Goal: Transaction & Acquisition: Purchase product/service

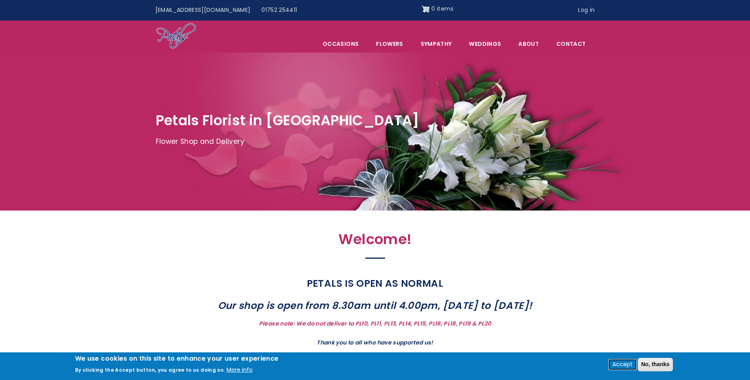
click at [623, 364] on button "Accept" at bounding box center [622, 364] width 26 height 9
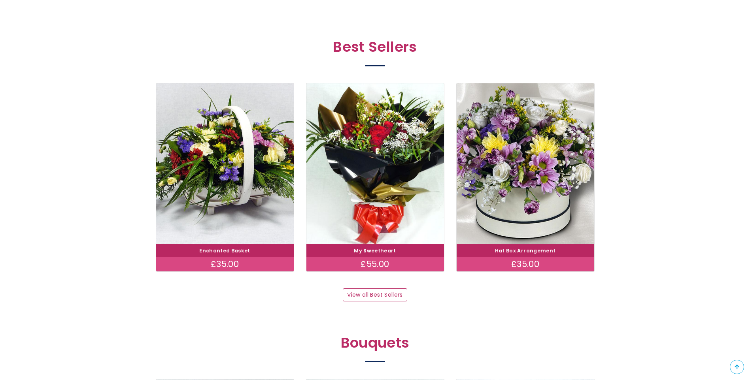
scroll to position [395, 0]
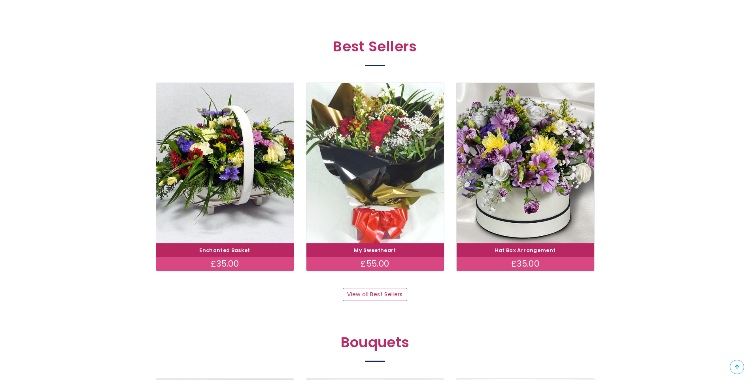
click at [399, 217] on img at bounding box center [375, 163] width 155 height 179
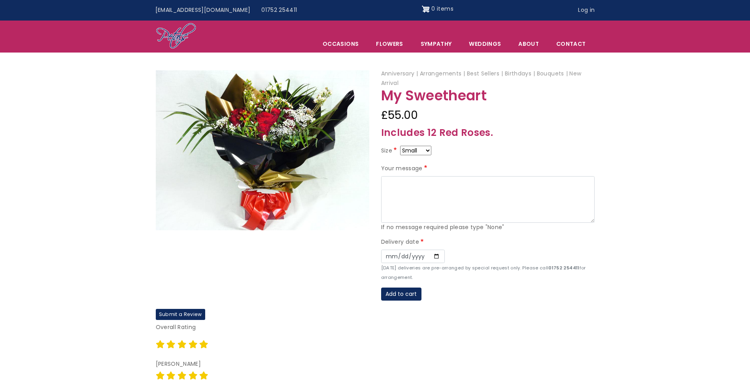
click at [428, 147] on select "Small Medium Large" at bounding box center [415, 150] width 31 height 9
select select "10"
